Goal: Check status: Check status

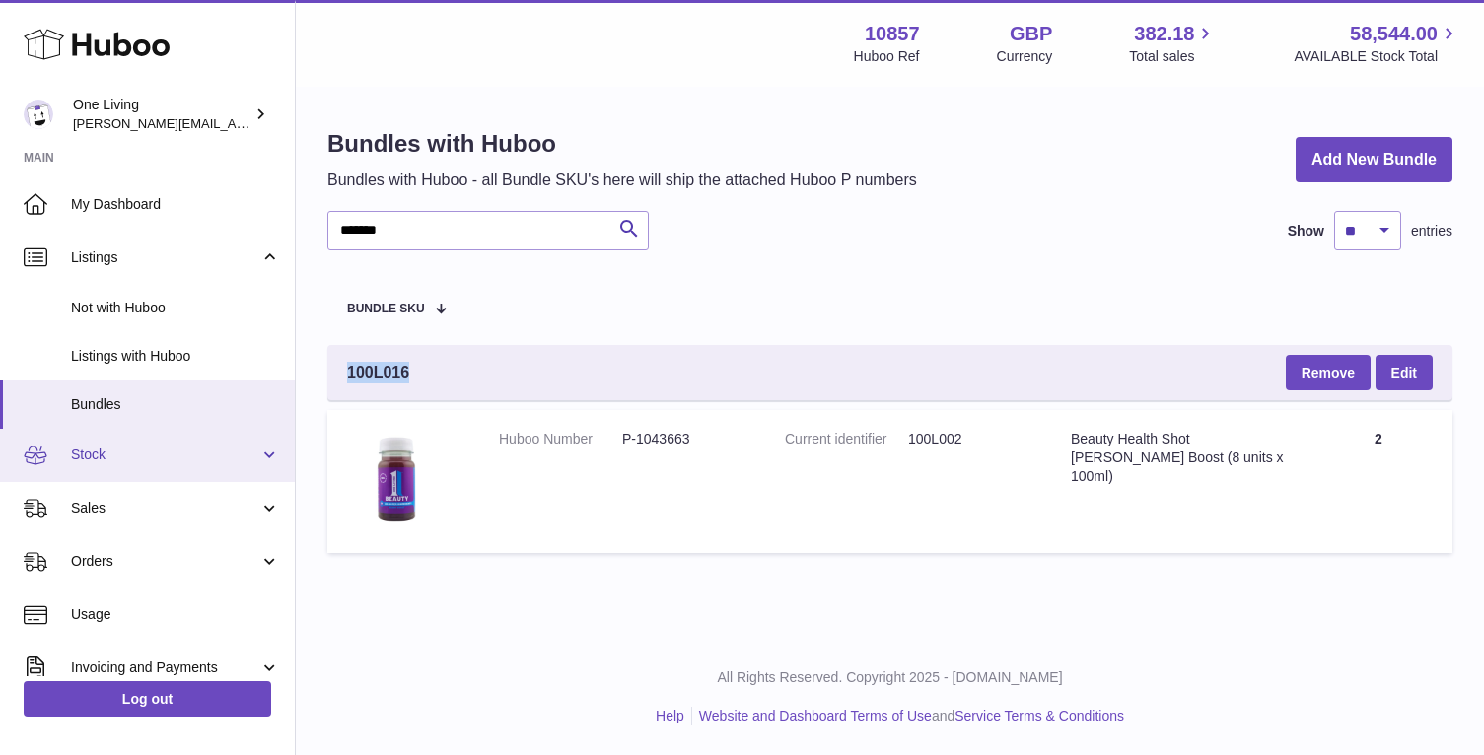
click at [156, 452] on span "Stock" at bounding box center [165, 455] width 188 height 19
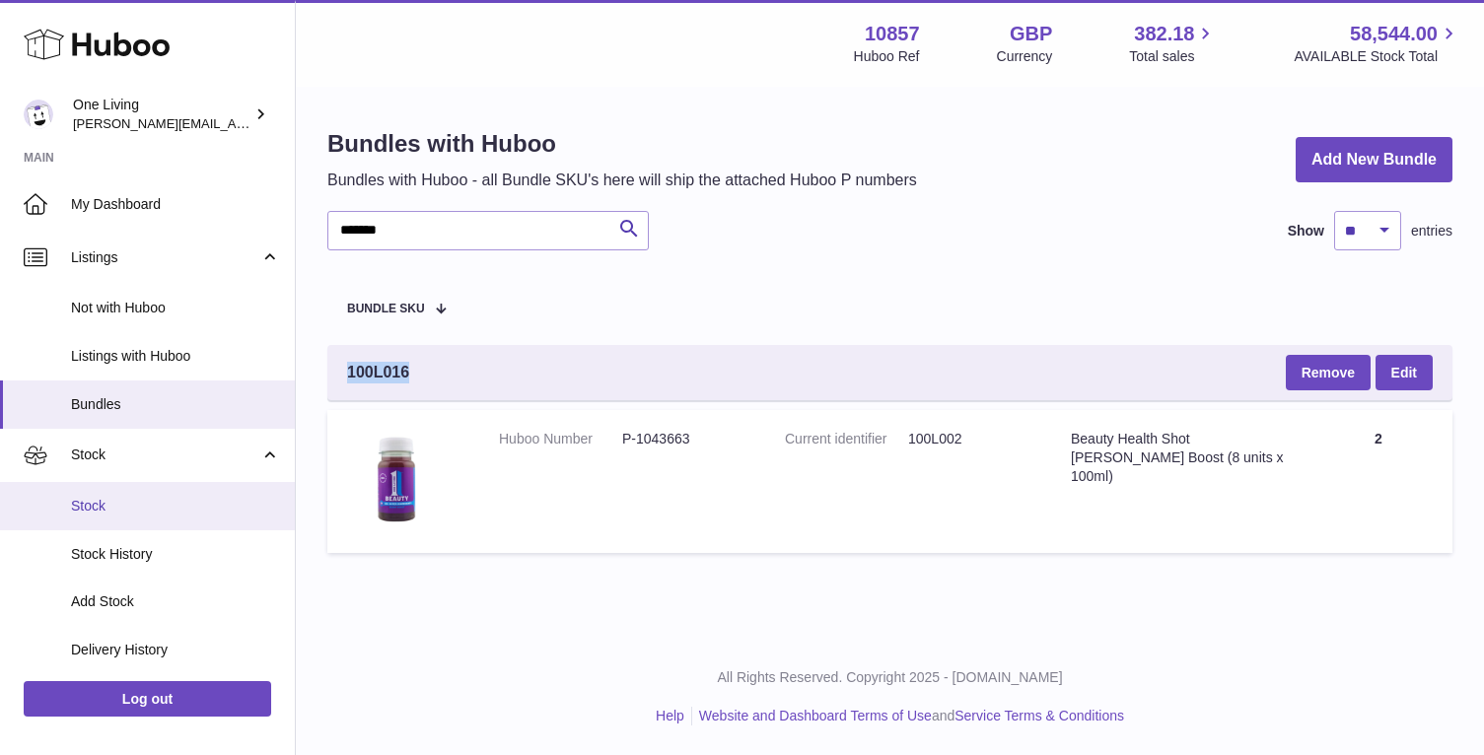
click at [159, 521] on link "Stock" at bounding box center [147, 506] width 295 height 48
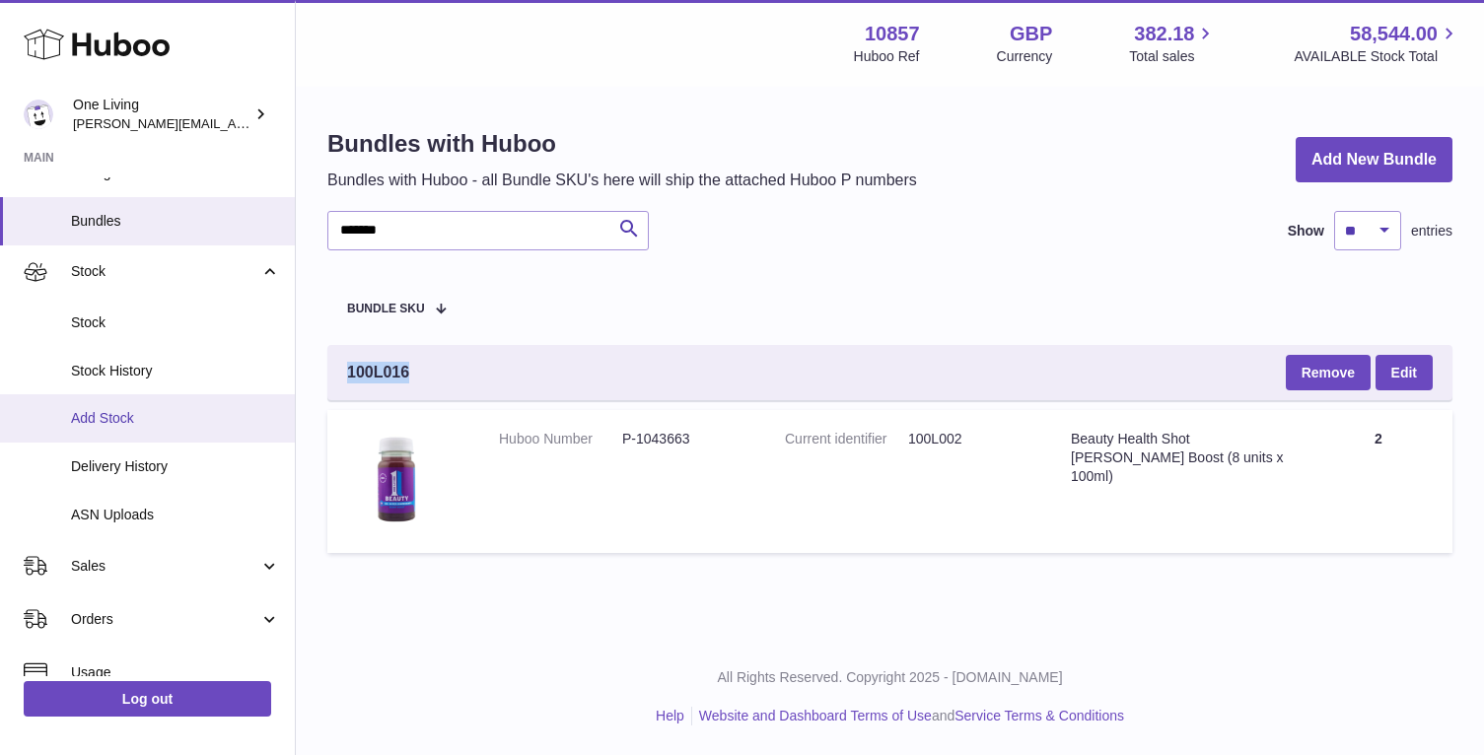
scroll to position [218, 0]
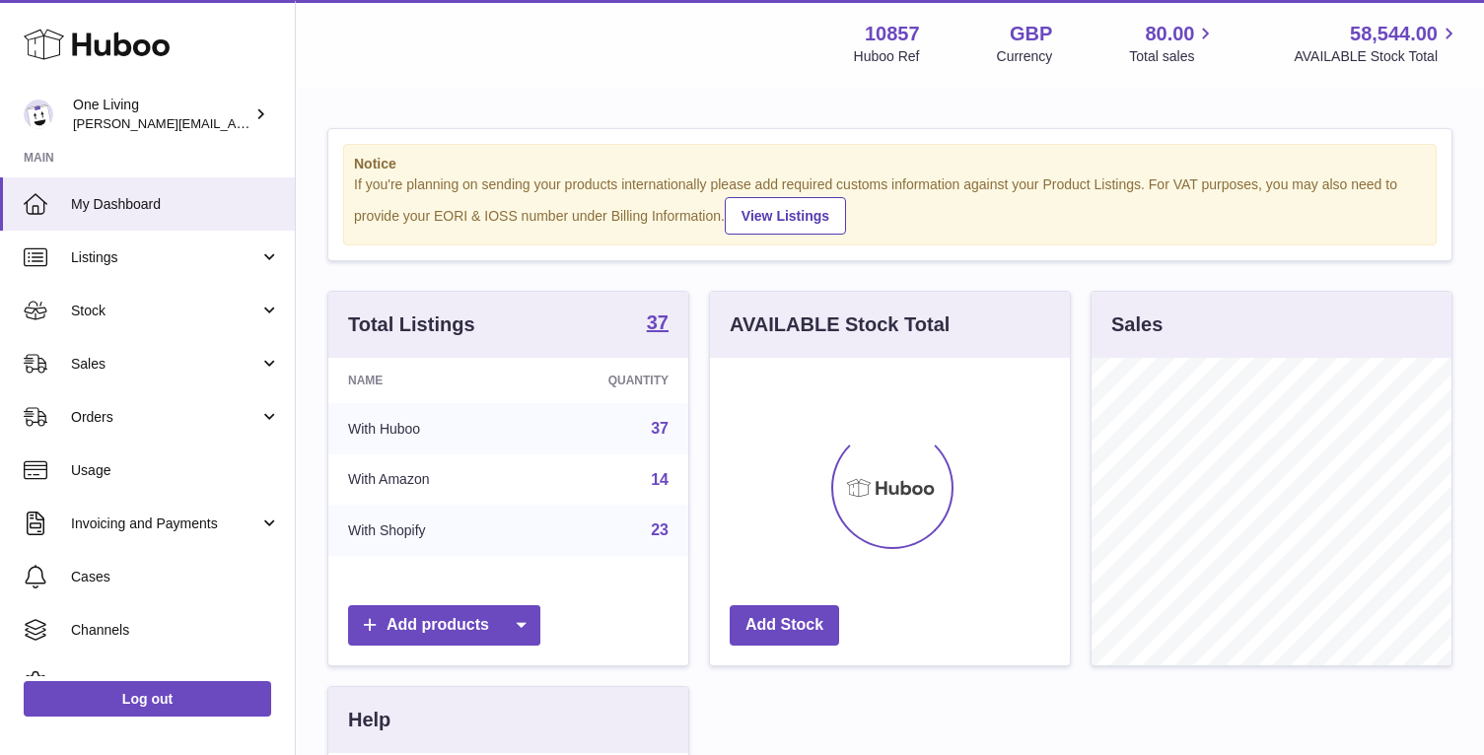
scroll to position [308, 360]
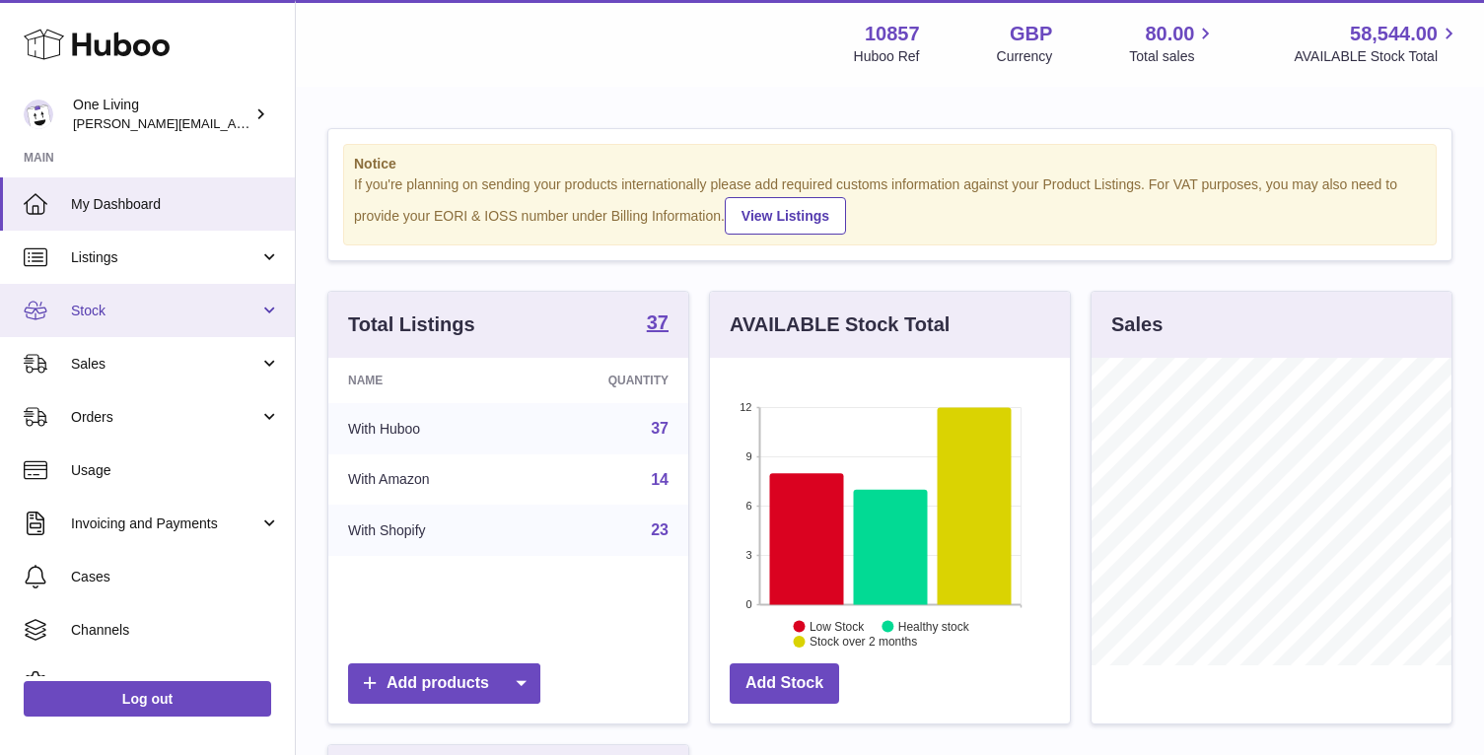
click at [244, 307] on span "Stock" at bounding box center [165, 311] width 188 height 19
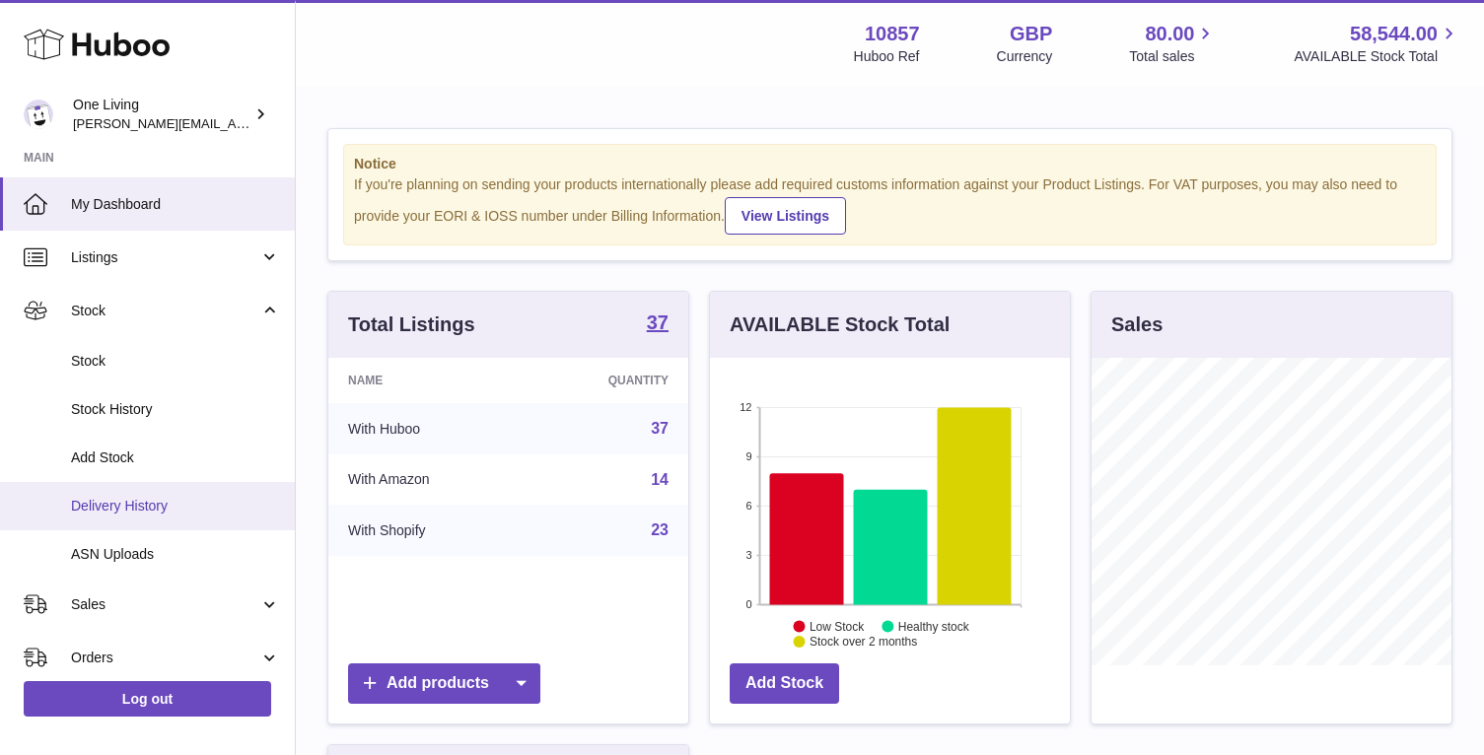
click at [213, 512] on span "Delivery History" at bounding box center [175, 506] width 209 height 19
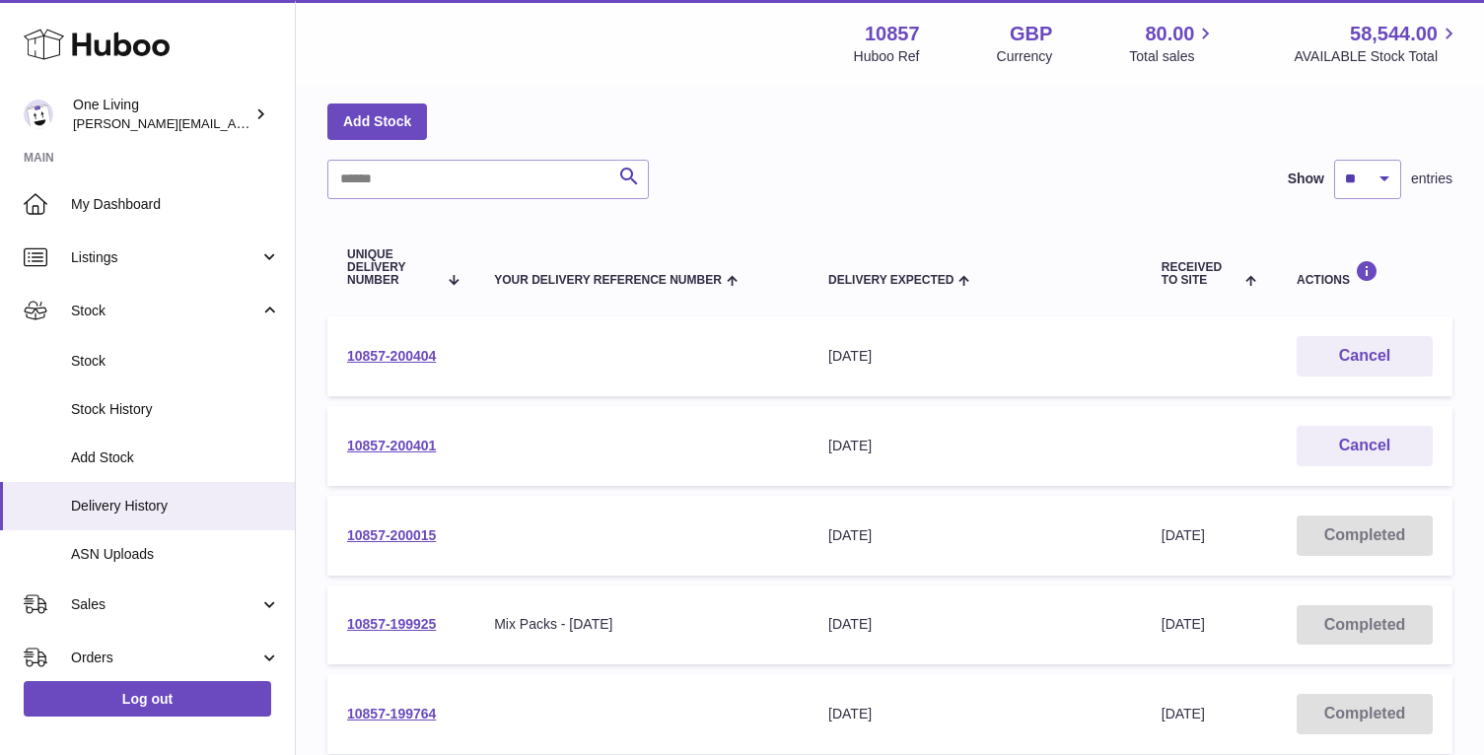
scroll to position [87, 0]
